Goal: Task Accomplishment & Management: Use online tool/utility

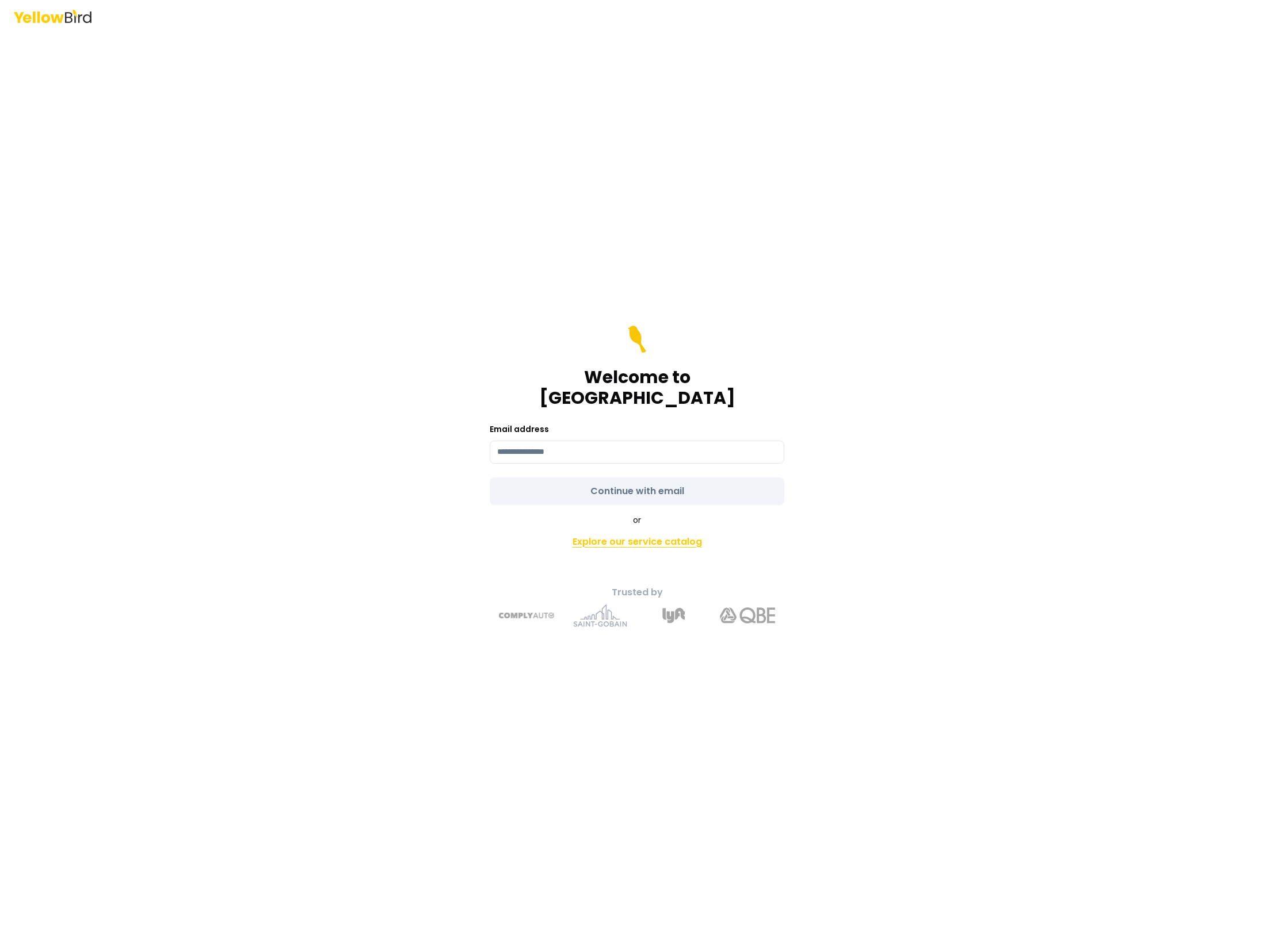
click at [631, 532] on link "Explore our service catalog" at bounding box center [637, 542] width 405 height 23
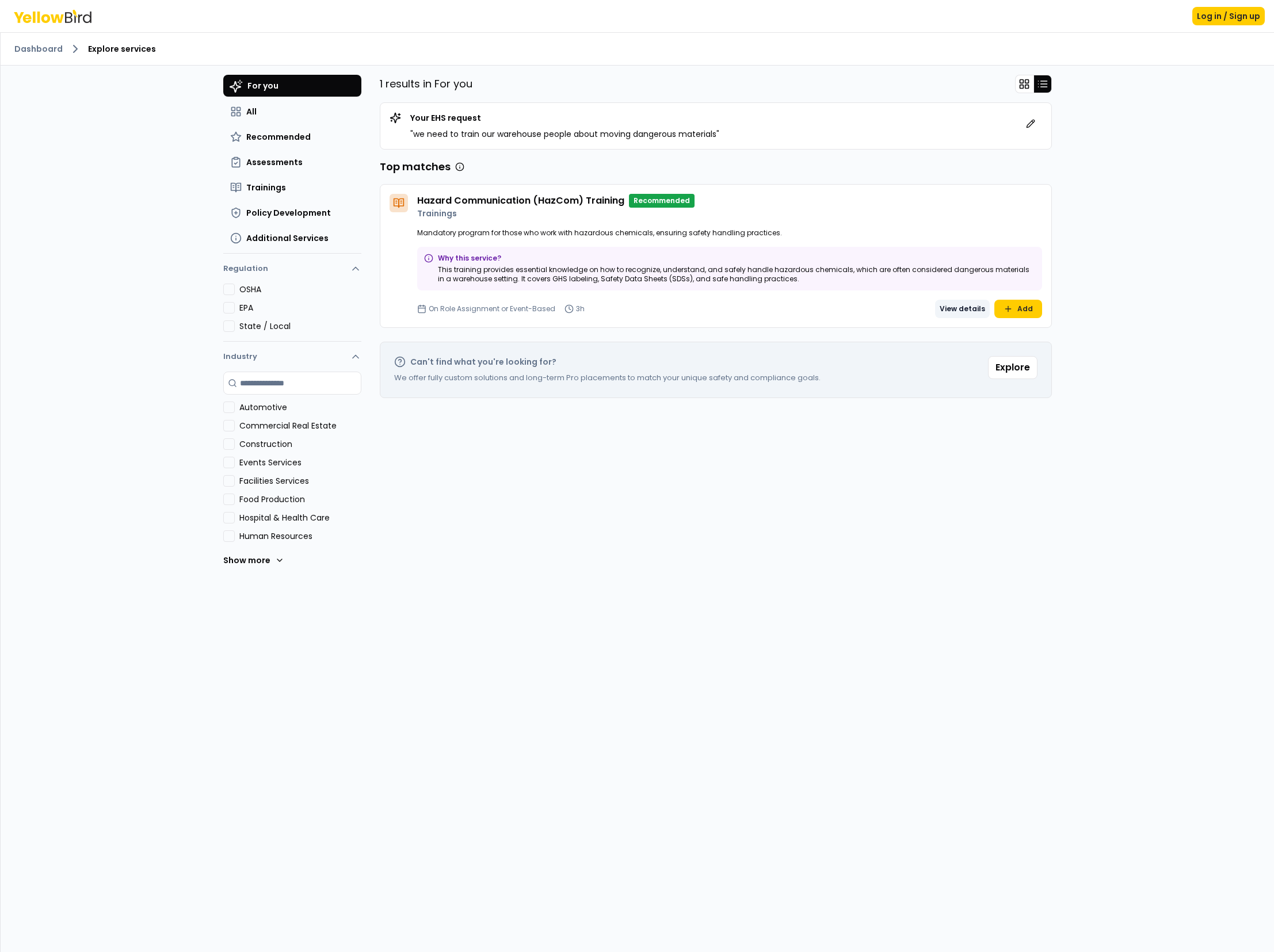
click at [964, 308] on button "View details" at bounding box center [962, 308] width 54 height 18
